Goal: Task Accomplishment & Management: Manage account settings

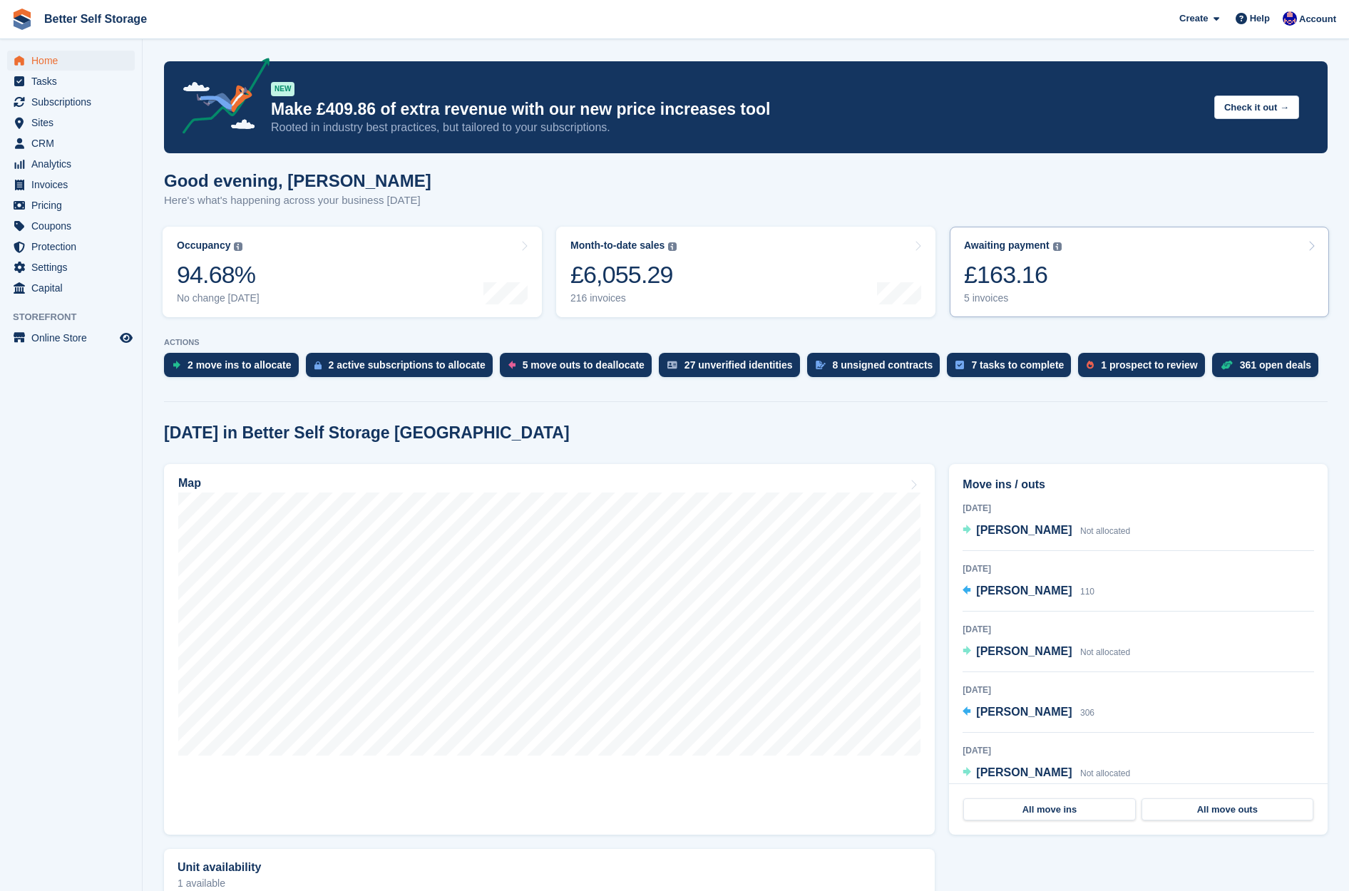
click at [1124, 307] on link "Awaiting payment The total outstanding balance on all open invoices. £163.16 5 …" at bounding box center [1139, 272] width 379 height 91
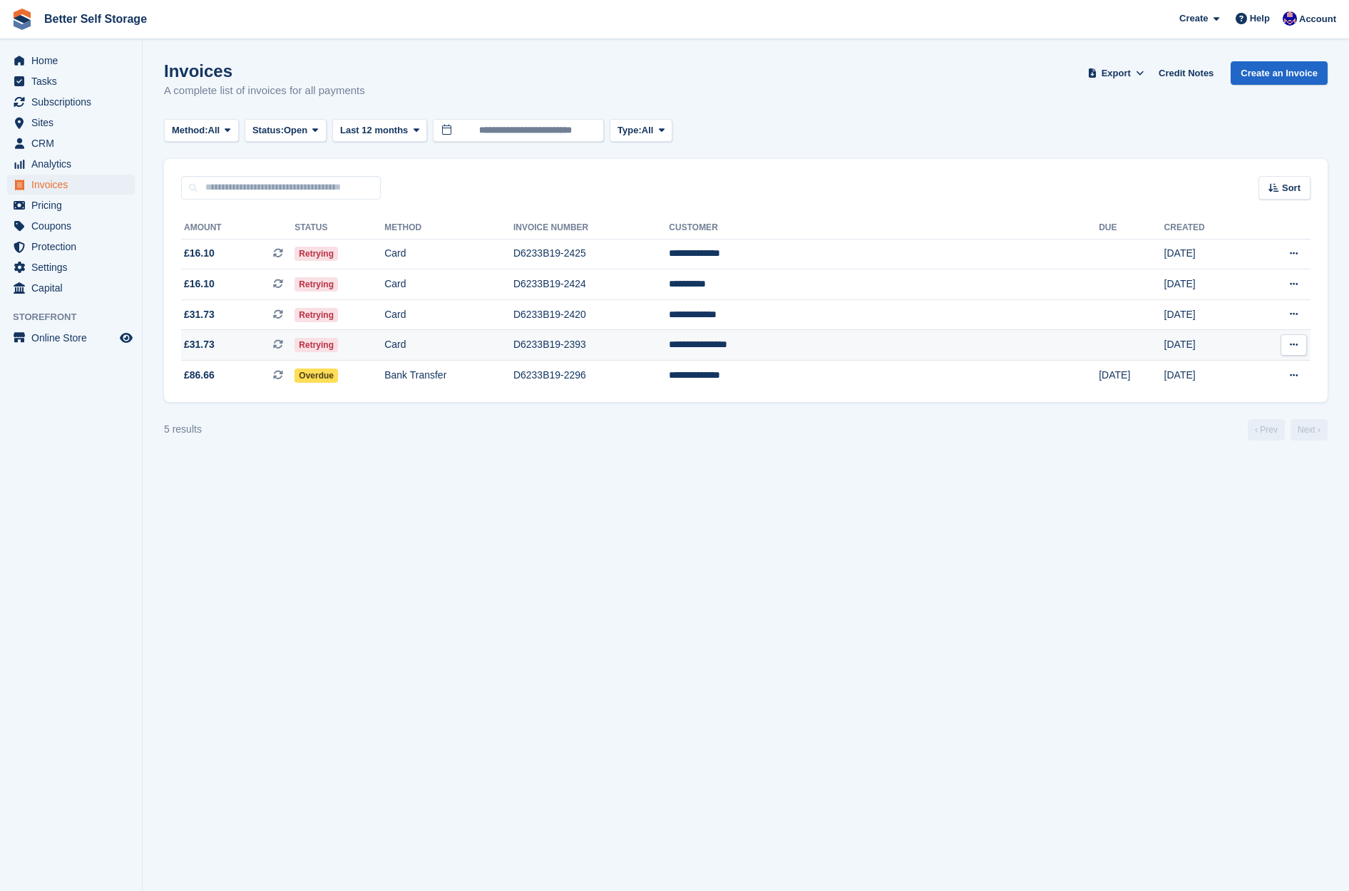
click at [264, 349] on span "£31.73 This is a recurring subscription invoice." at bounding box center [237, 344] width 113 height 15
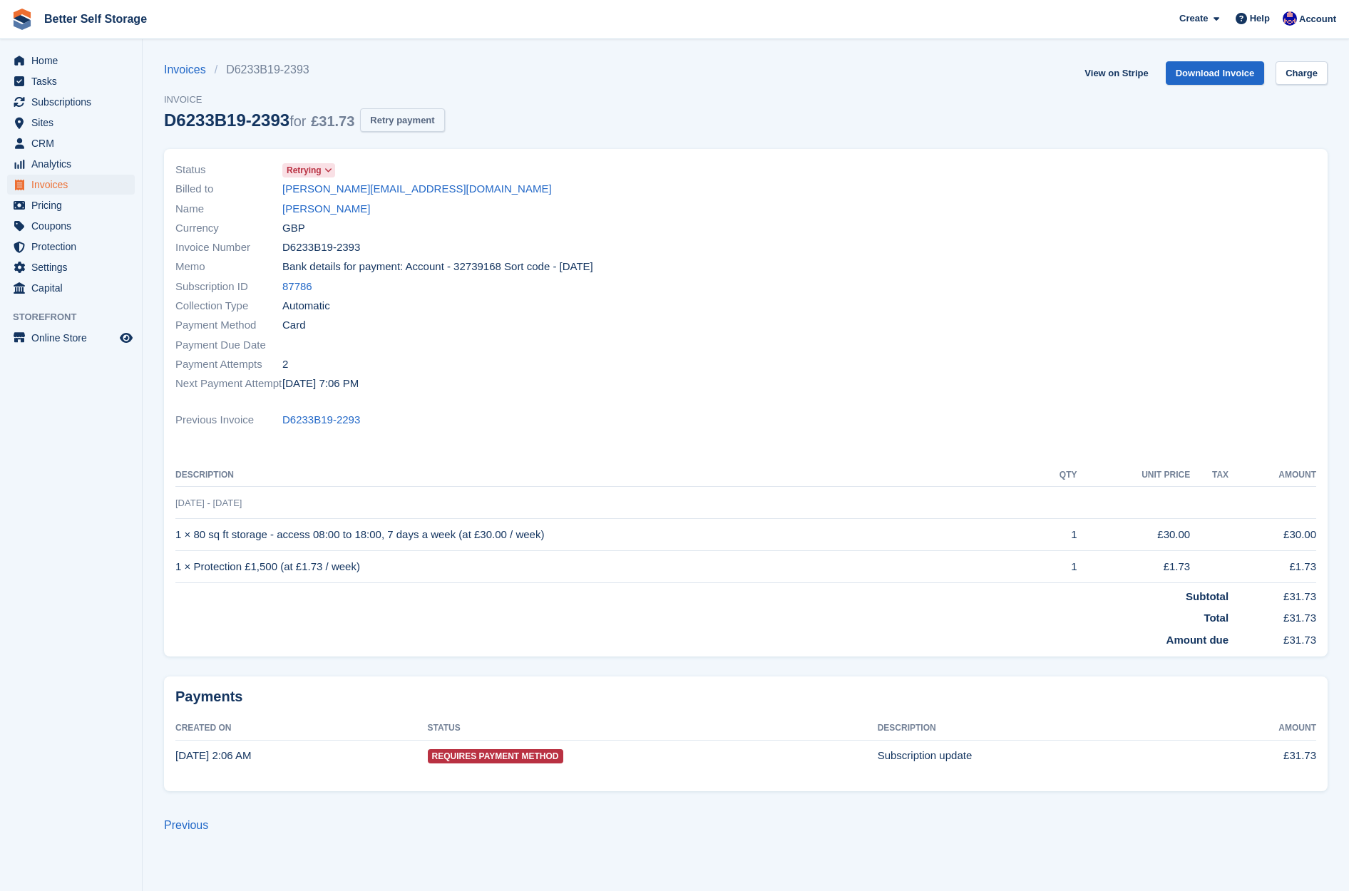
click at [421, 123] on button "Retry payment" at bounding box center [402, 120] width 84 height 24
click at [68, 66] on span "Home" at bounding box center [74, 61] width 86 height 20
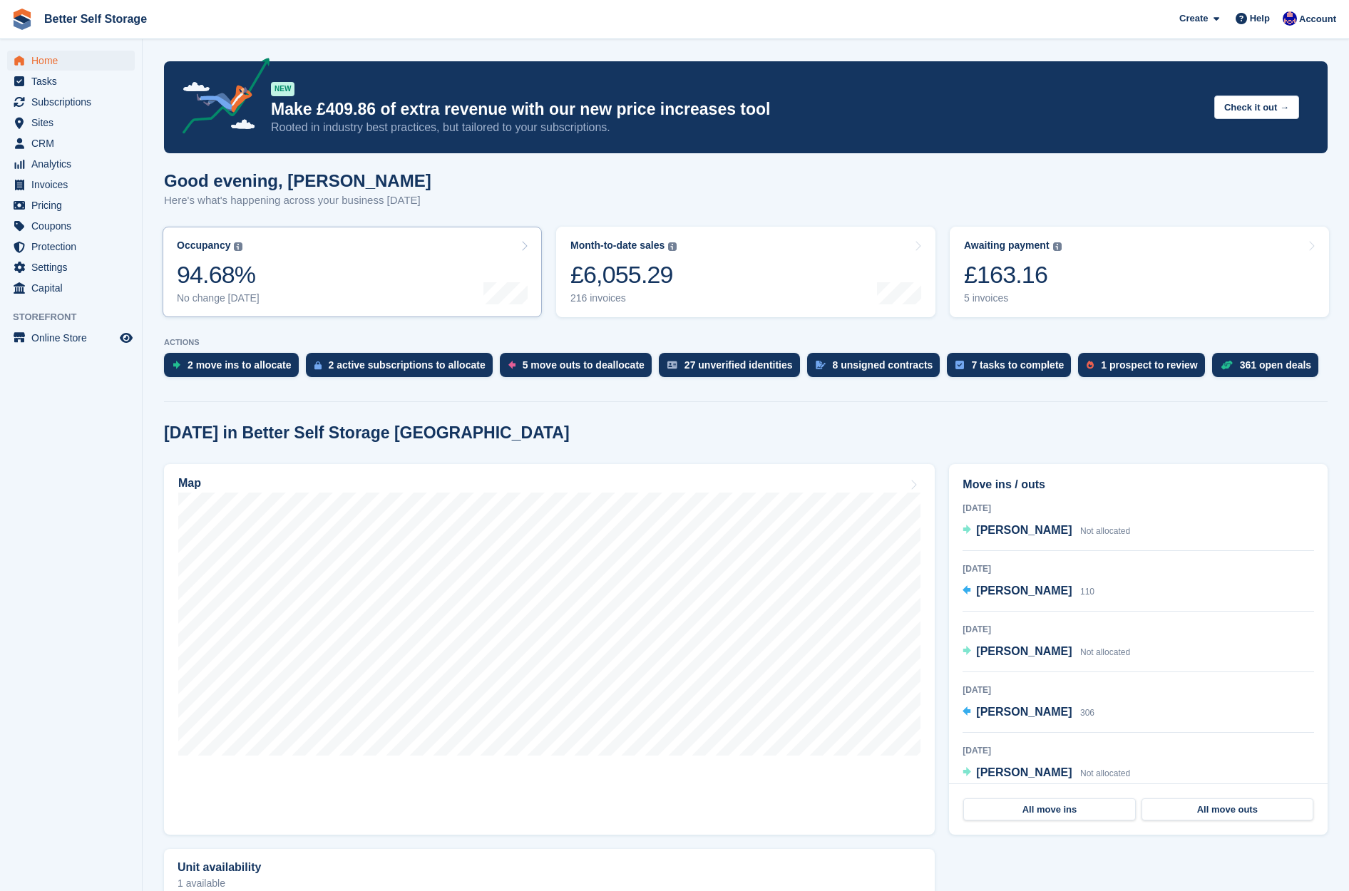
click at [287, 296] on link "Occupancy The percentage of all currently allocated units in terms of area. Inc…" at bounding box center [352, 272] width 379 height 91
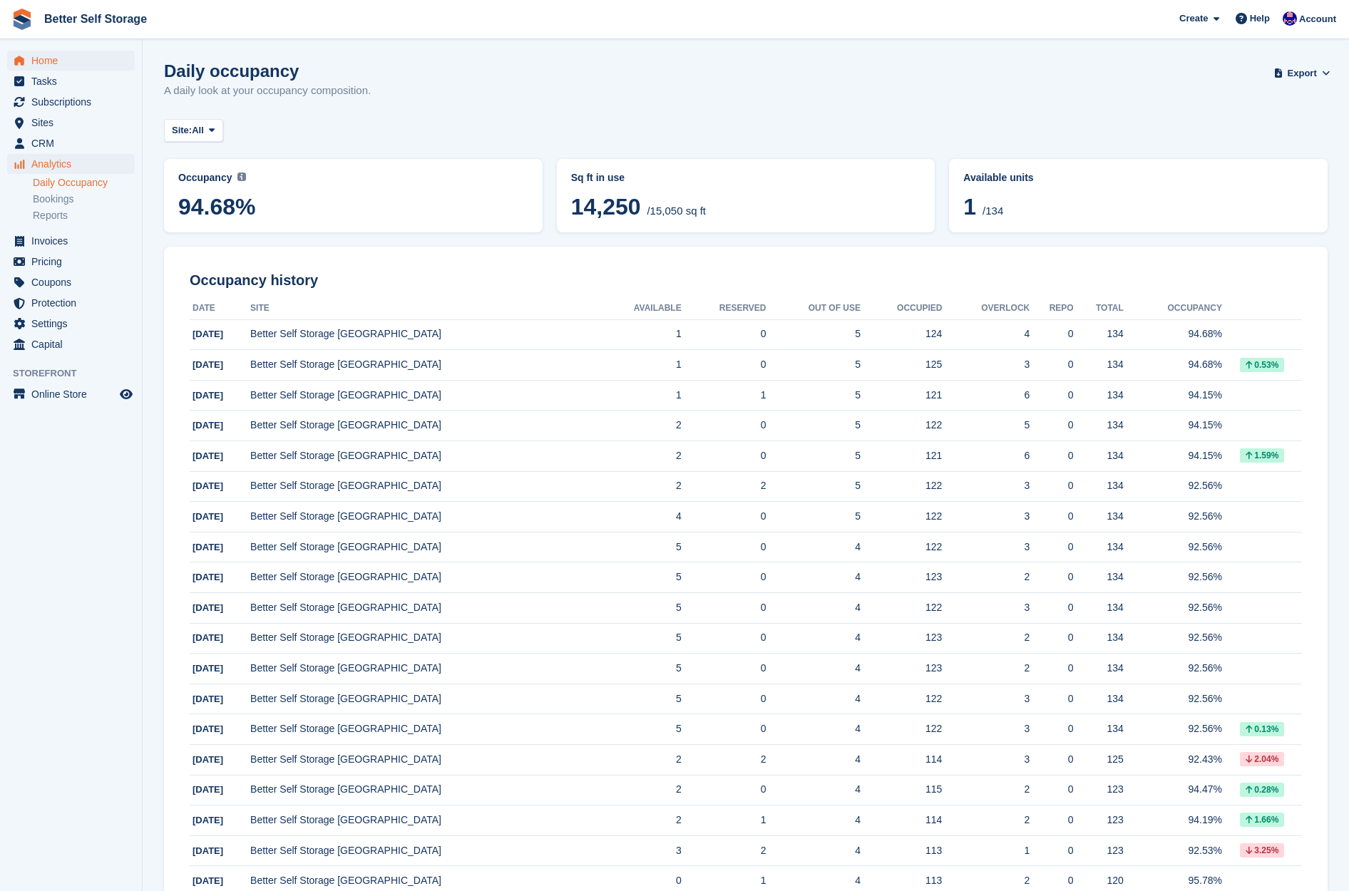
click at [56, 61] on span "Home" at bounding box center [74, 61] width 86 height 20
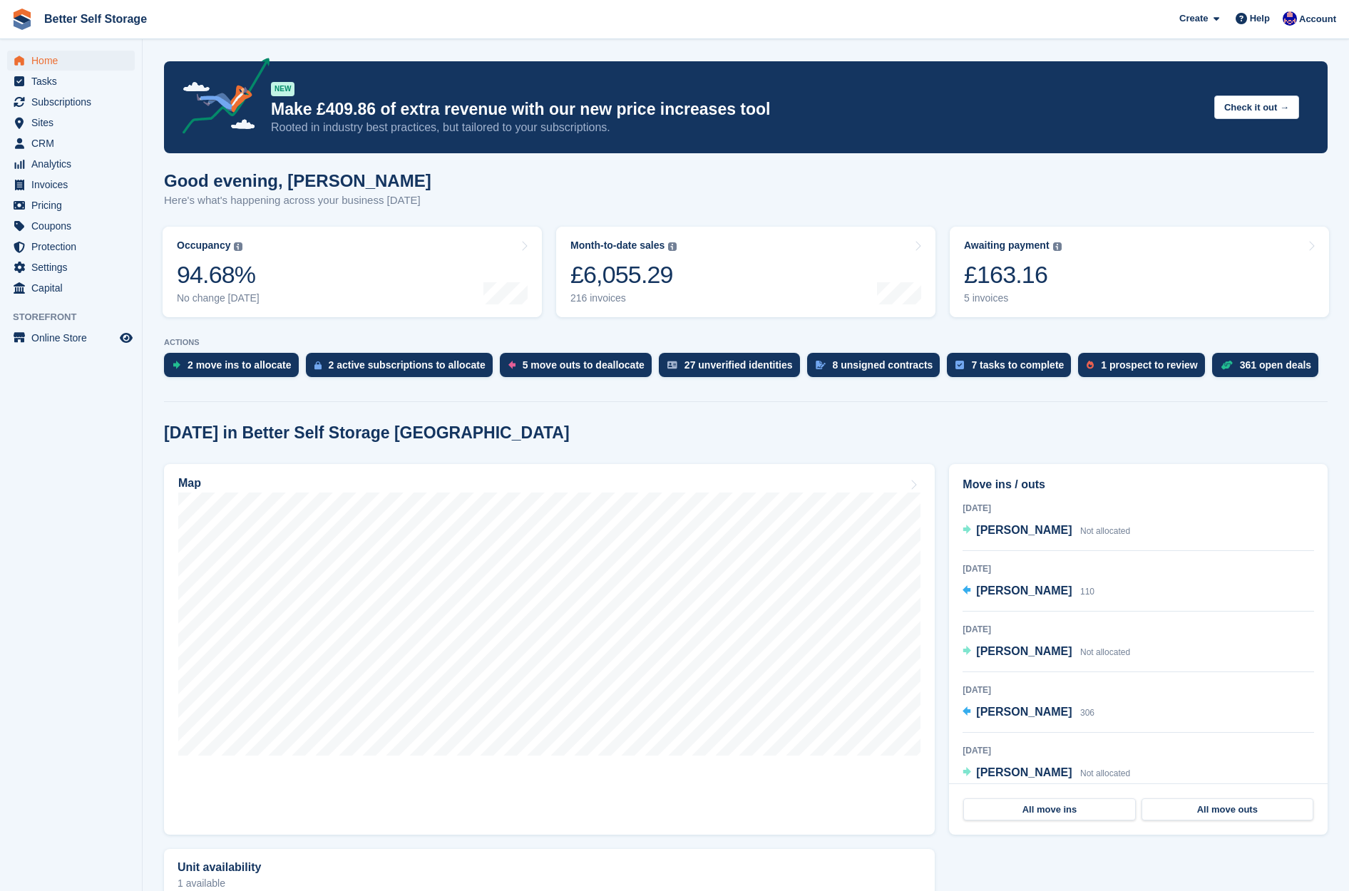
click at [38, 19] on link at bounding box center [22, 19] width 33 height 33
